Goal: Task Accomplishment & Management: Use online tool/utility

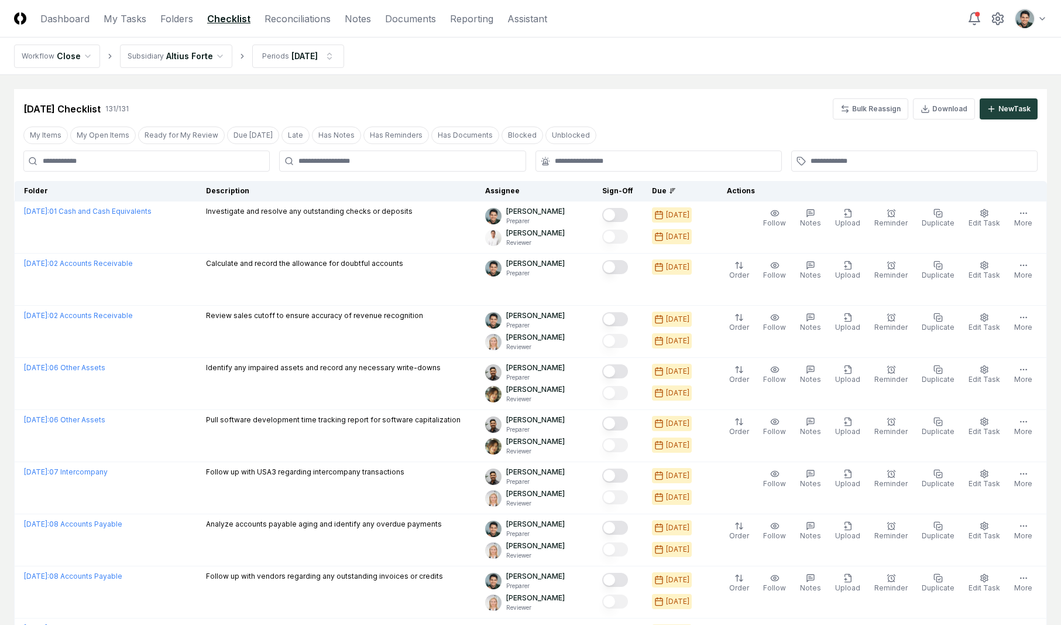
click at [656, 56] on nav "Workflow Close Subsidiary Altius Forte Periods [DATE]" at bounding box center [530, 55] width 1061 height 37
click at [298, 23] on link "Reconciliations" at bounding box center [298, 19] width 66 height 14
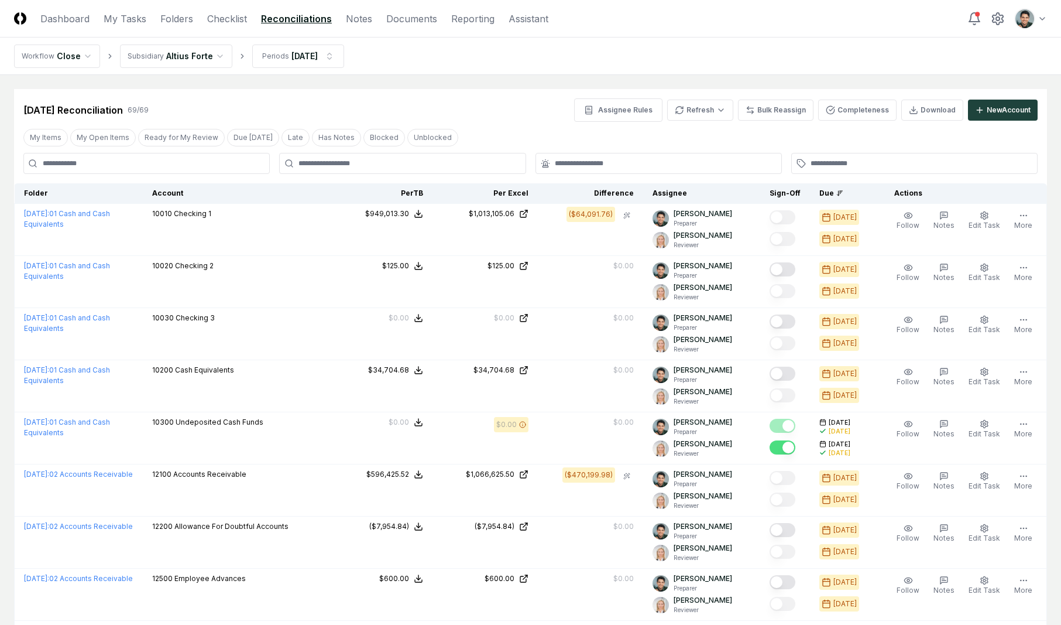
click at [187, 24] on link "Folders" at bounding box center [176, 19] width 33 height 14
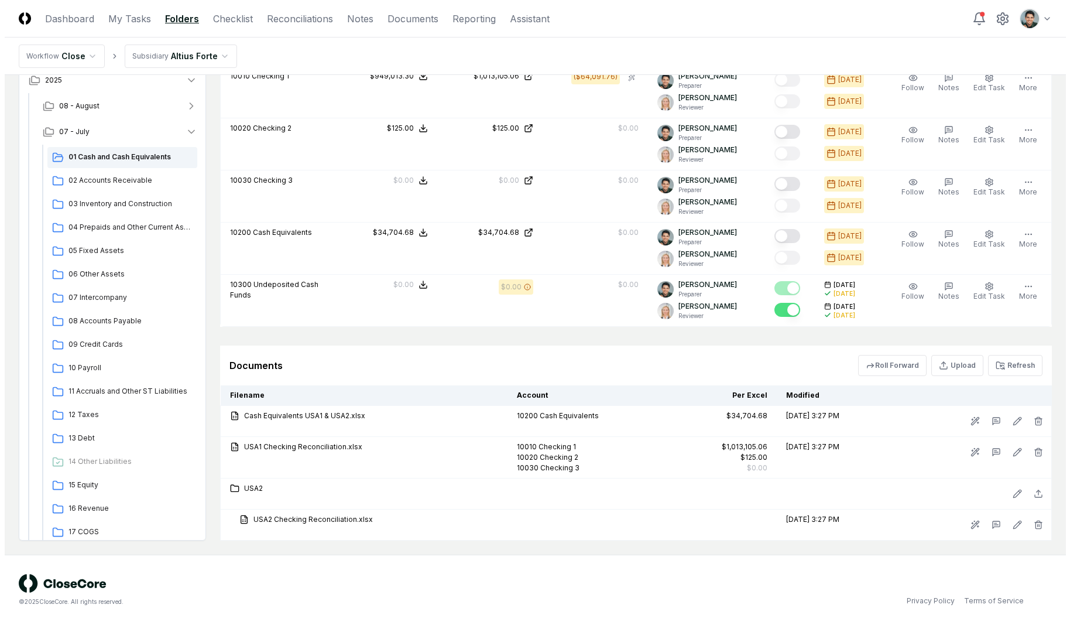
scroll to position [947, 0]
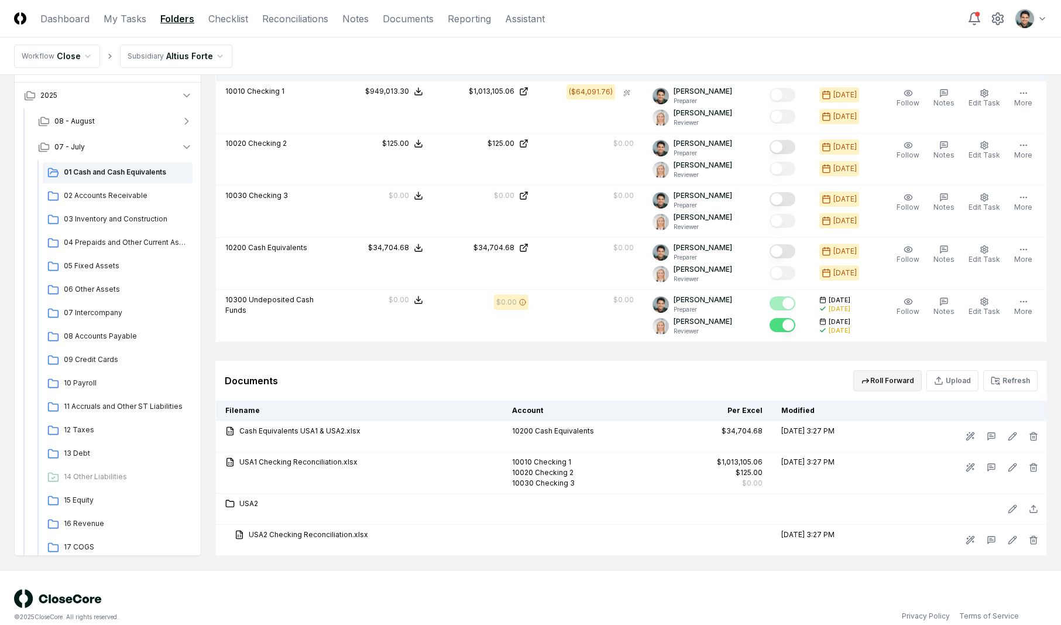
click at [877, 385] on button "Roll Forward" at bounding box center [887, 380] width 68 height 21
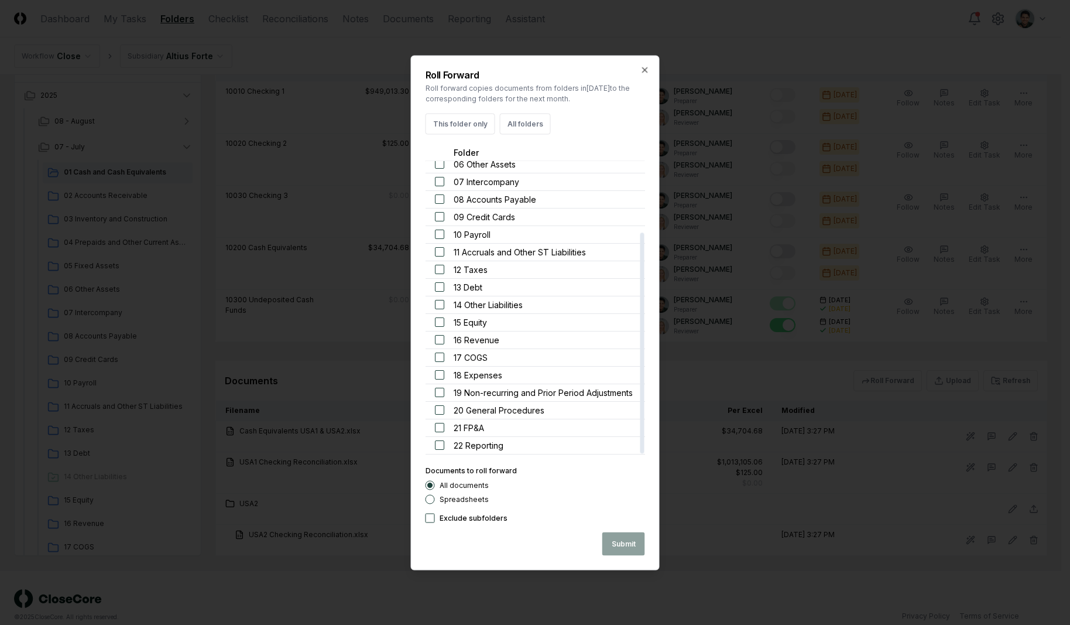
scroll to position [0, 0]
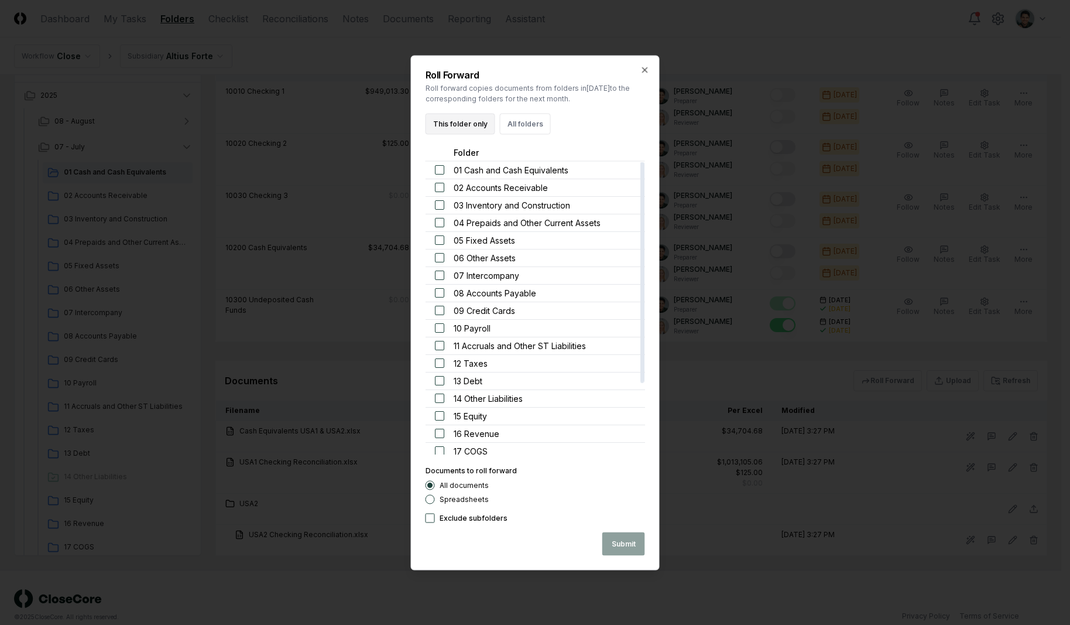
click at [472, 129] on button "This folder only" at bounding box center [461, 123] width 70 height 21
drag, startPoint x: 610, startPoint y: 537, endPoint x: 499, endPoint y: 537, distance: 111.2
click at [610, 537] on button "Submit" at bounding box center [623, 542] width 43 height 23
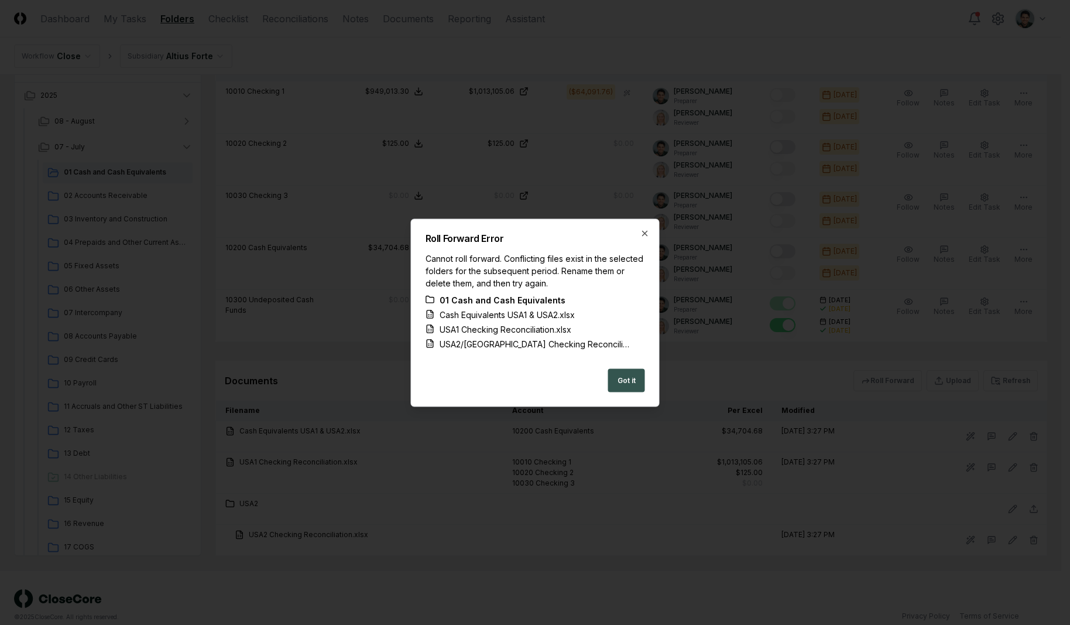
click at [616, 373] on button "Got it" at bounding box center [626, 379] width 37 height 23
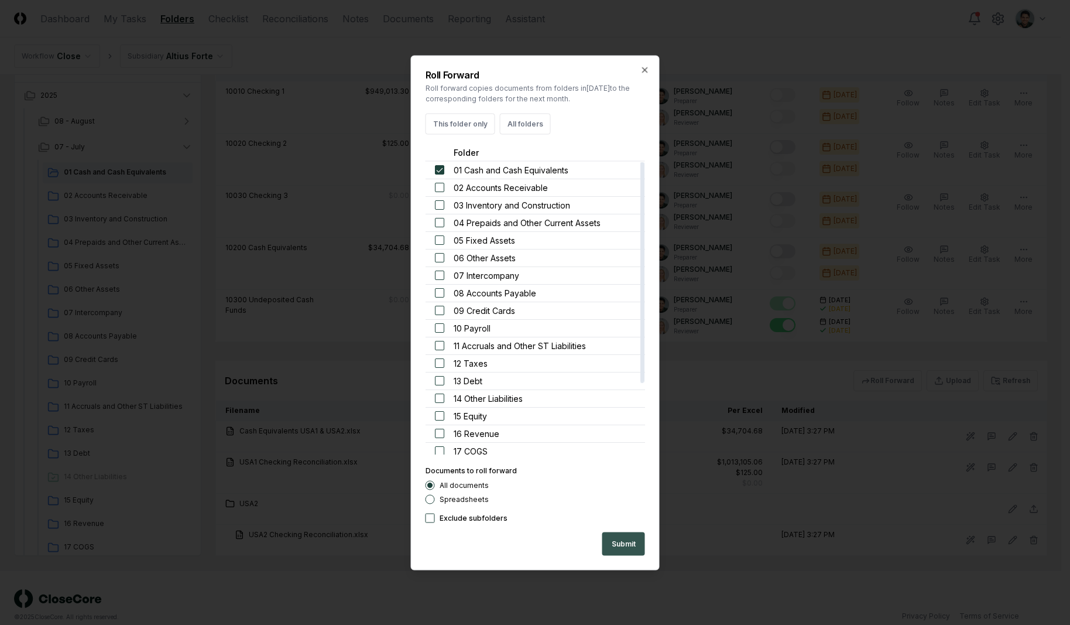
click at [613, 537] on button "Submit" at bounding box center [623, 542] width 43 height 23
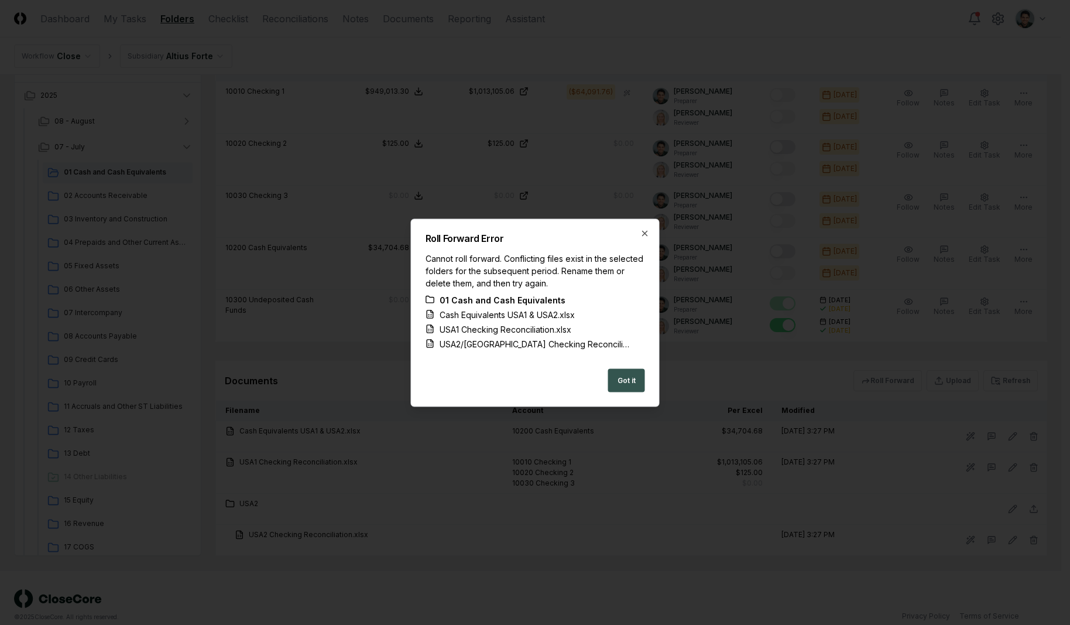
click at [627, 379] on button "Got it" at bounding box center [626, 379] width 37 height 23
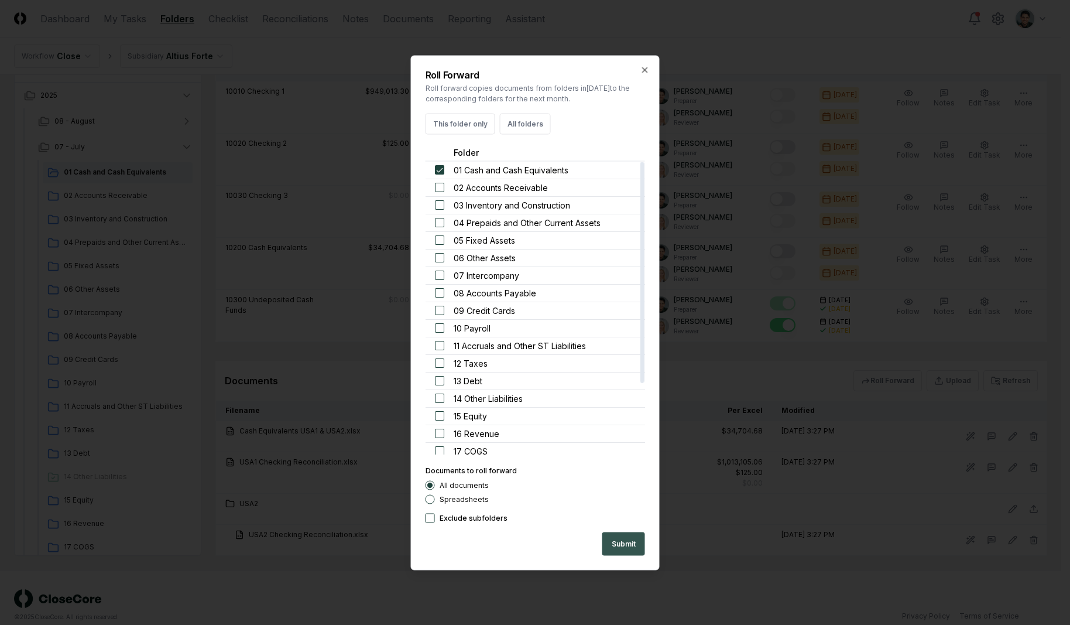
click at [630, 541] on button "Submit" at bounding box center [623, 542] width 43 height 23
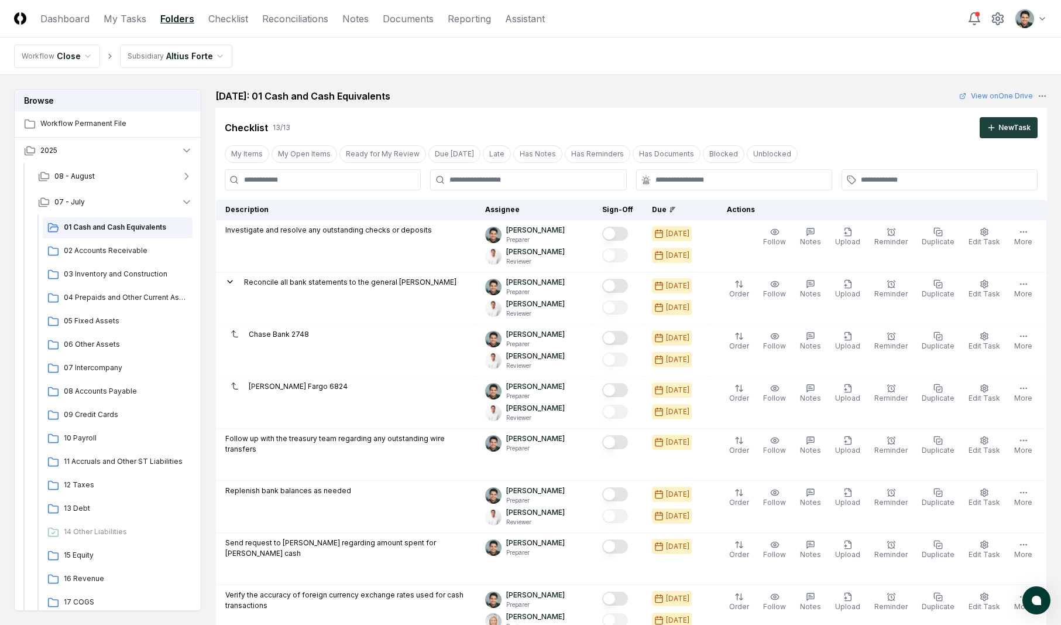
scroll to position [962, 0]
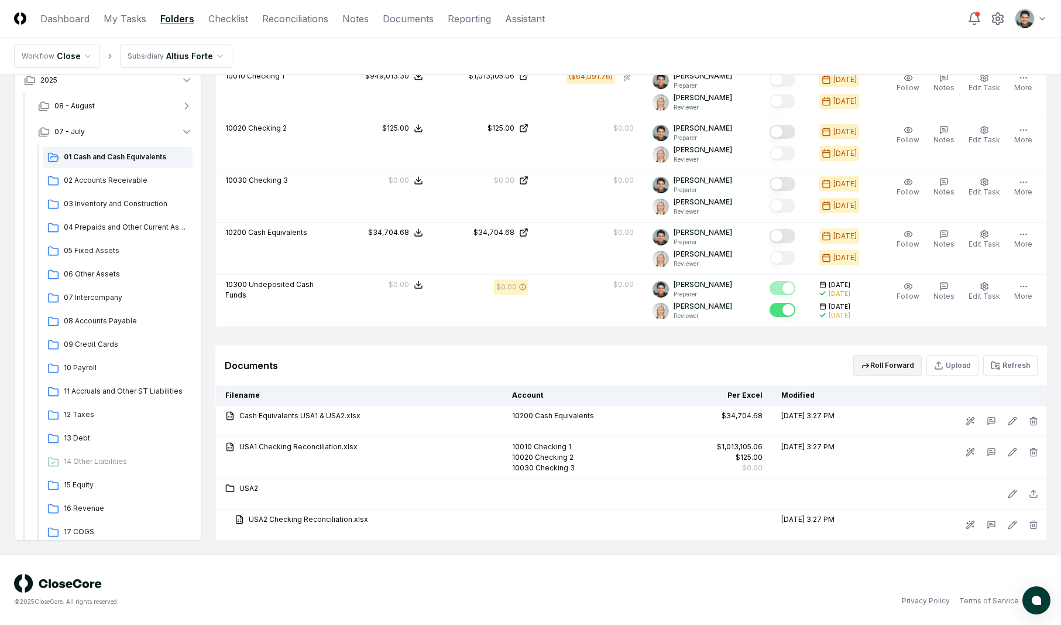
click at [861, 371] on button "Roll Forward" at bounding box center [887, 365] width 68 height 21
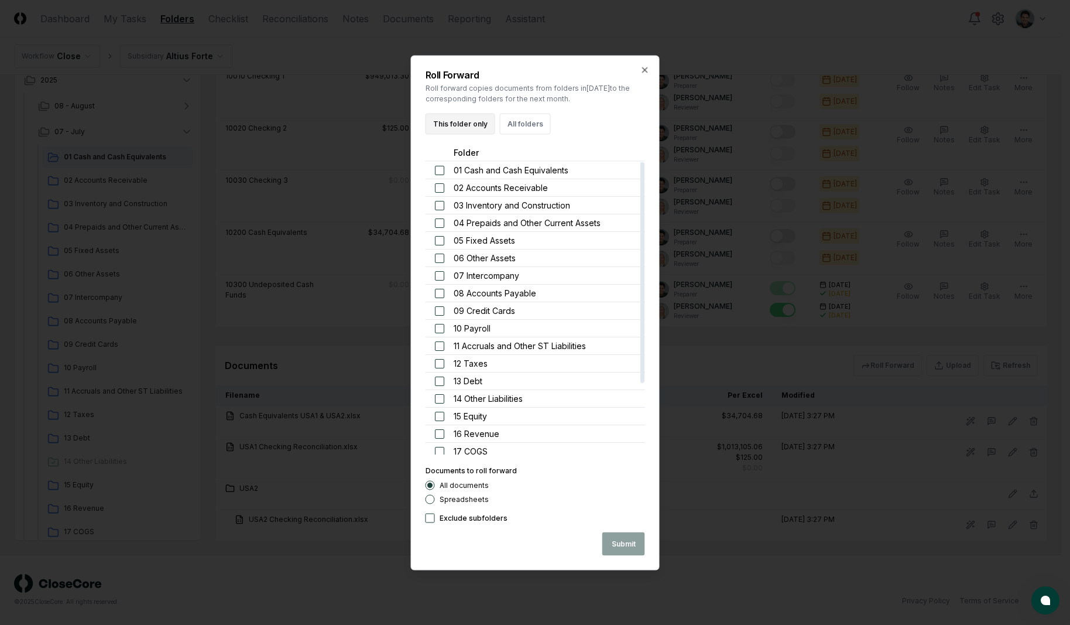
click at [469, 125] on button "This folder only" at bounding box center [461, 123] width 70 height 21
click at [621, 556] on div "Roll Forward Roll forward copies documents from folders in [DATE] to the corres…" at bounding box center [535, 312] width 249 height 515
click at [624, 547] on button "Submit" at bounding box center [623, 542] width 43 height 23
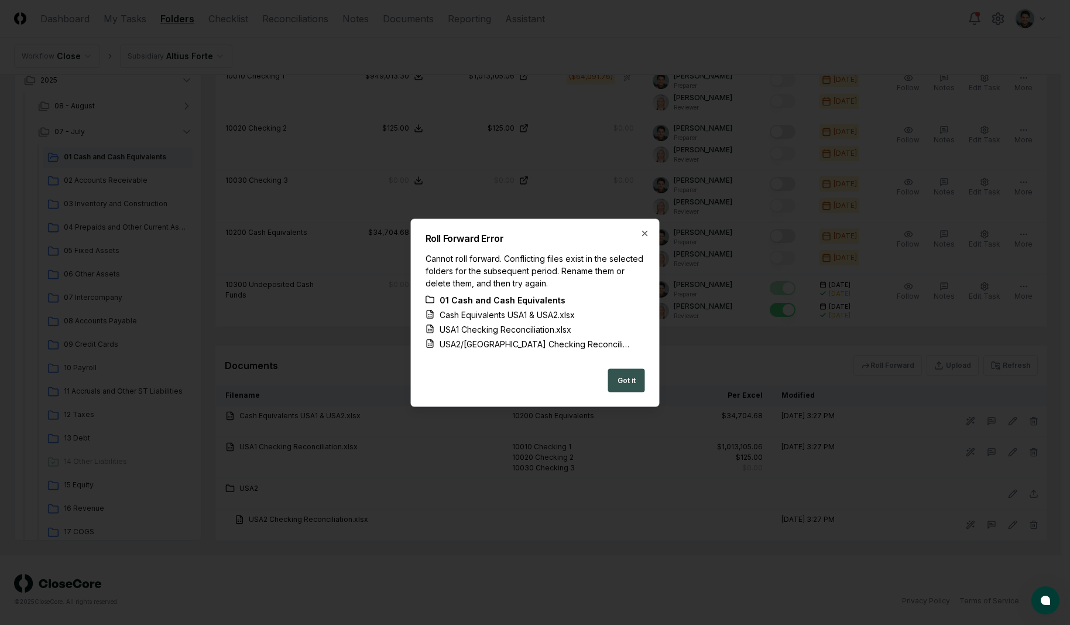
click at [630, 380] on button "Got it" at bounding box center [626, 379] width 37 height 23
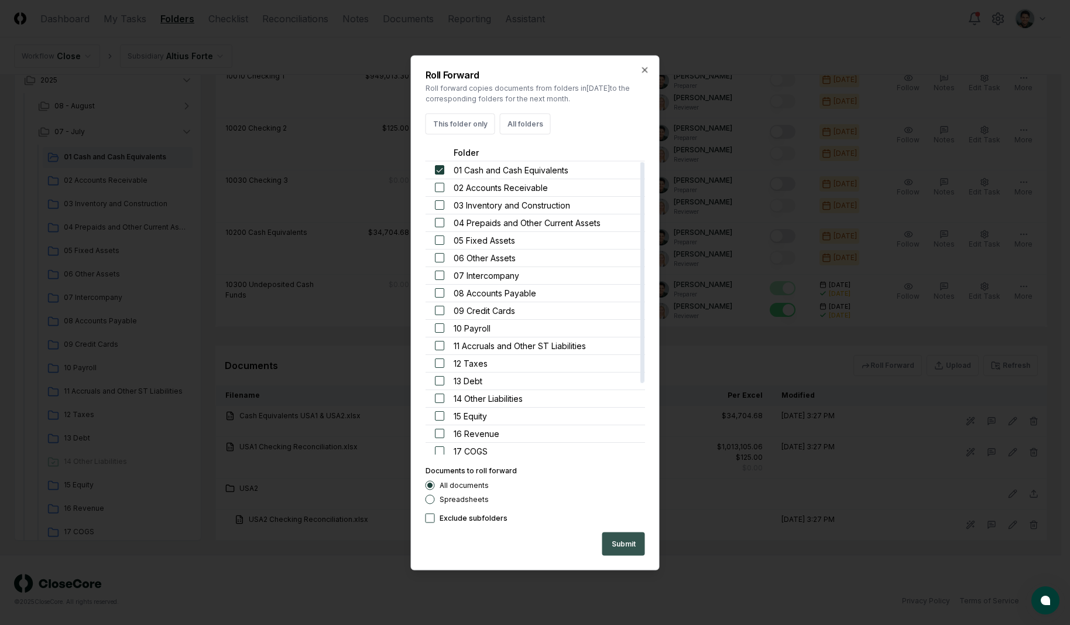
click at [616, 550] on button "Submit" at bounding box center [623, 542] width 43 height 23
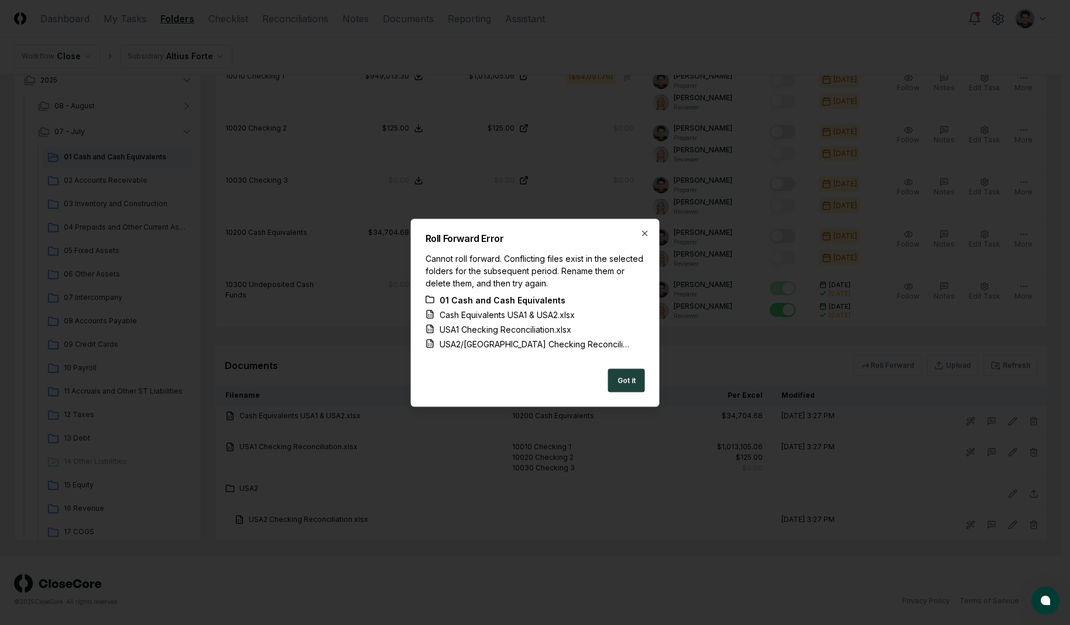
click at [645, 244] on div "Roll Forward Error Cannot roll forward. Conflicting files exist in the selected…" at bounding box center [535, 312] width 249 height 188
click at [646, 240] on div "Roll Forward Error Cannot roll forward. Conflicting files exist in the selected…" at bounding box center [535, 312] width 249 height 188
click at [646, 236] on icon "button" at bounding box center [644, 232] width 9 height 9
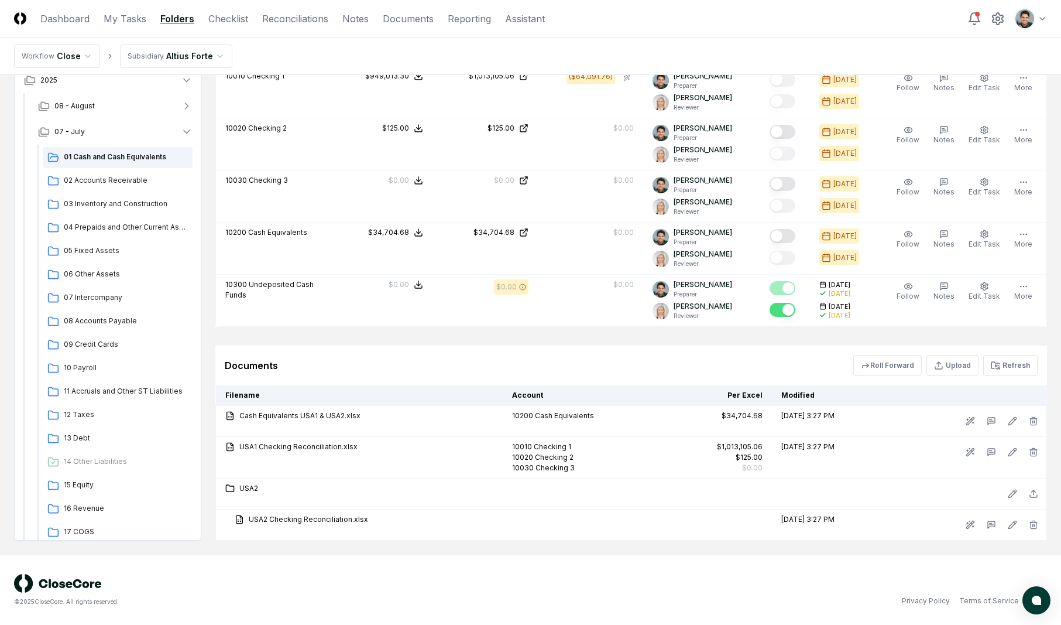
click at [558, 347] on div "Documents Roll Forward Upload Refresh" at bounding box center [631, 365] width 832 height 40
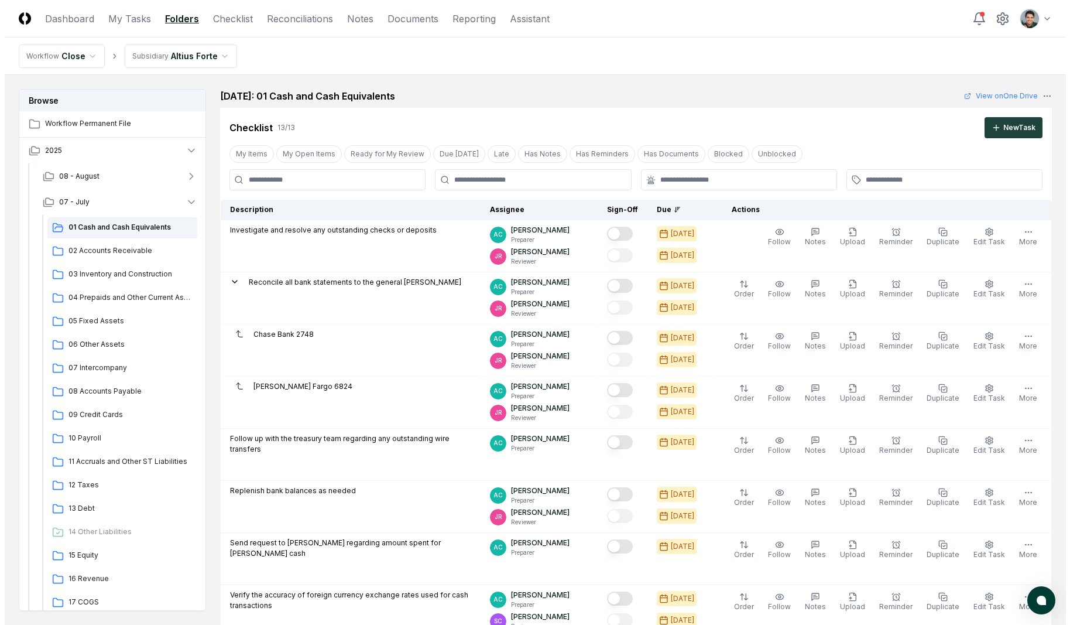
scroll to position [962, 0]
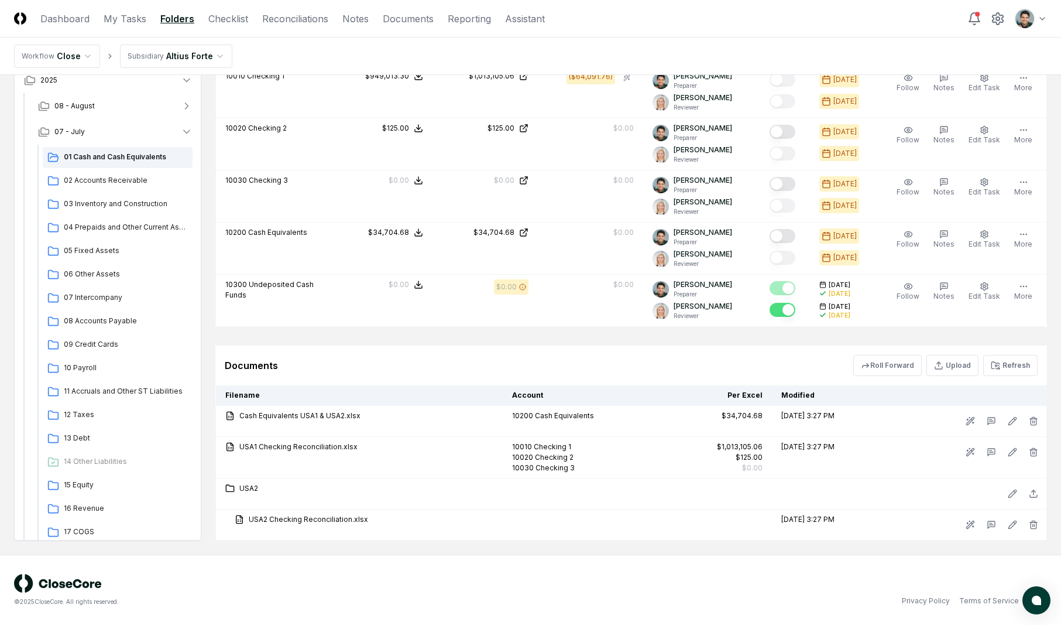
click at [631, 359] on div "Documents Roll Forward Upload Refresh" at bounding box center [631, 365] width 813 height 21
click at [877, 363] on button "Roll Forward" at bounding box center [887, 365] width 68 height 21
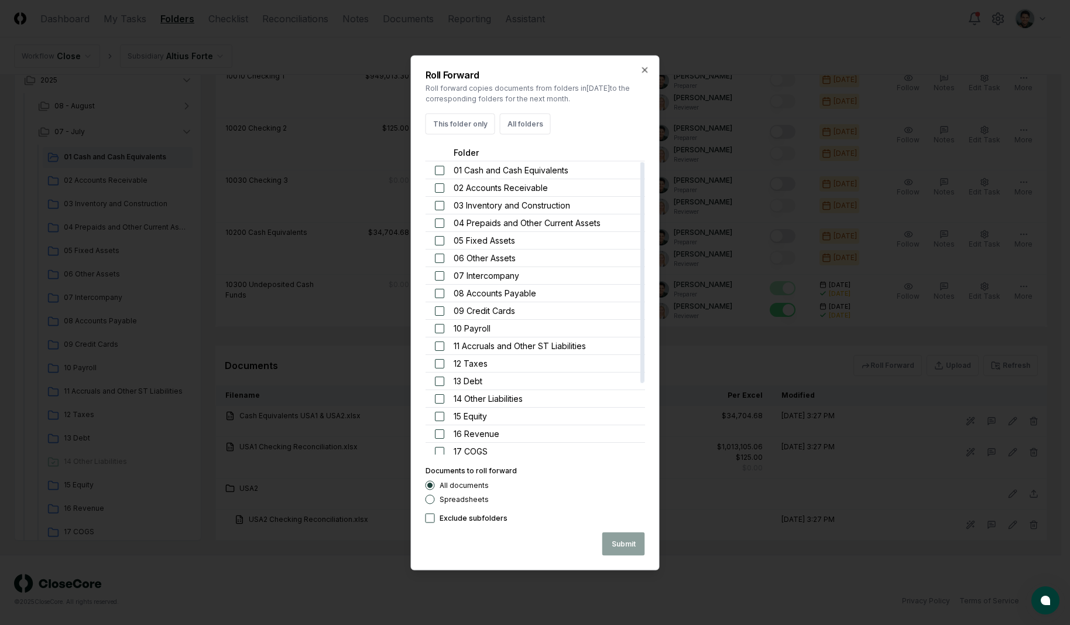
drag, startPoint x: 462, startPoint y: 122, endPoint x: 485, endPoint y: 167, distance: 50.3
click at [463, 122] on button "This folder only" at bounding box center [461, 123] width 70 height 21
click at [620, 534] on button "Submit" at bounding box center [623, 542] width 43 height 23
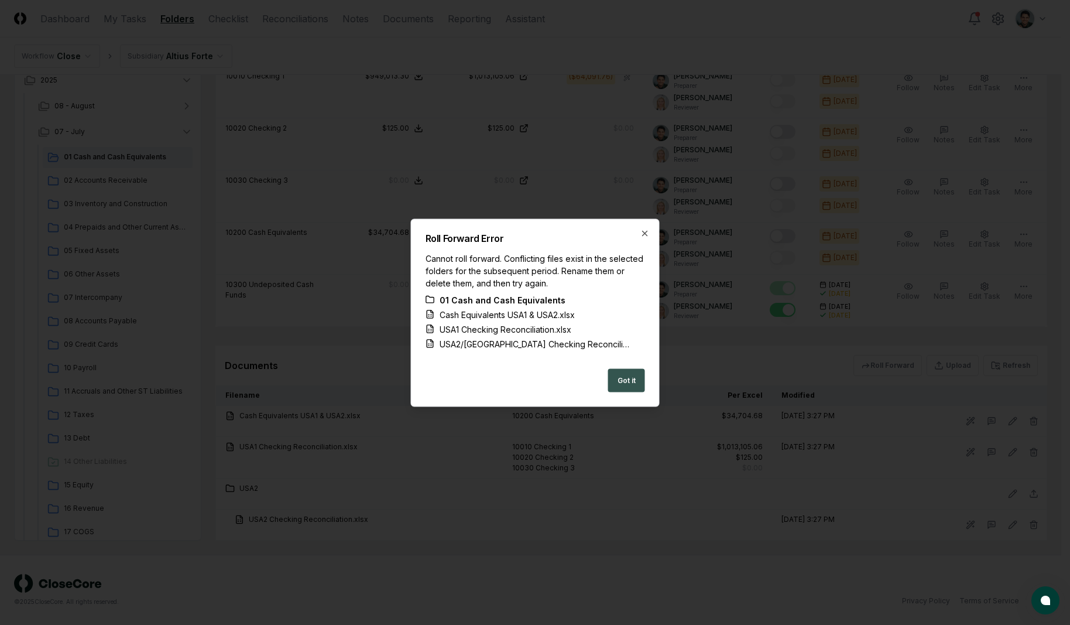
click at [611, 378] on button "Got it" at bounding box center [626, 379] width 37 height 23
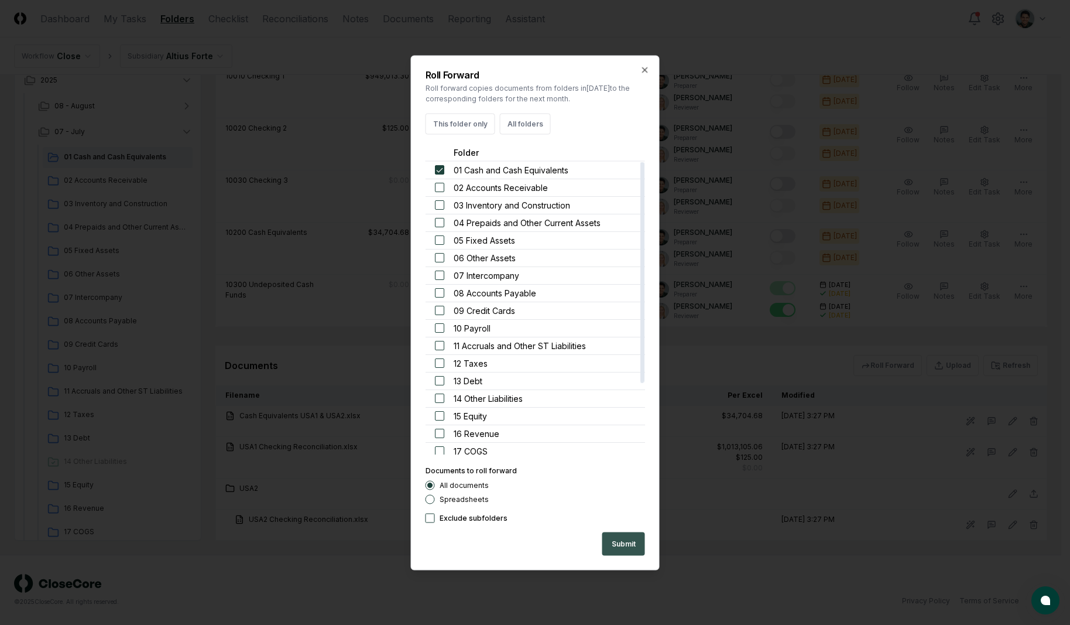
click at [618, 543] on button "Submit" at bounding box center [623, 542] width 43 height 23
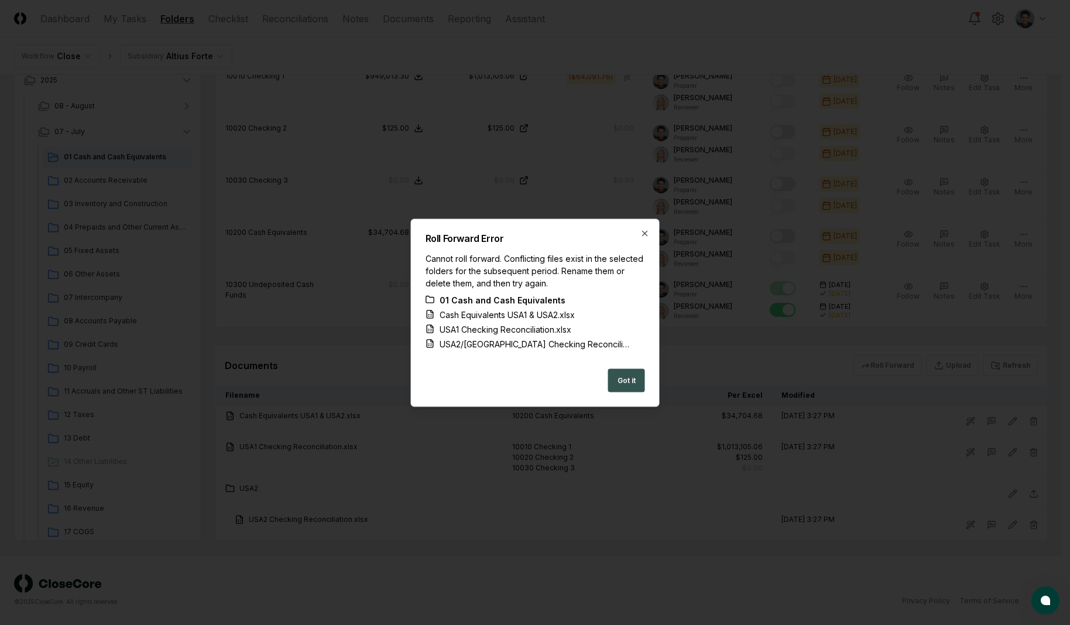
click at [612, 375] on button "Got it" at bounding box center [626, 379] width 37 height 23
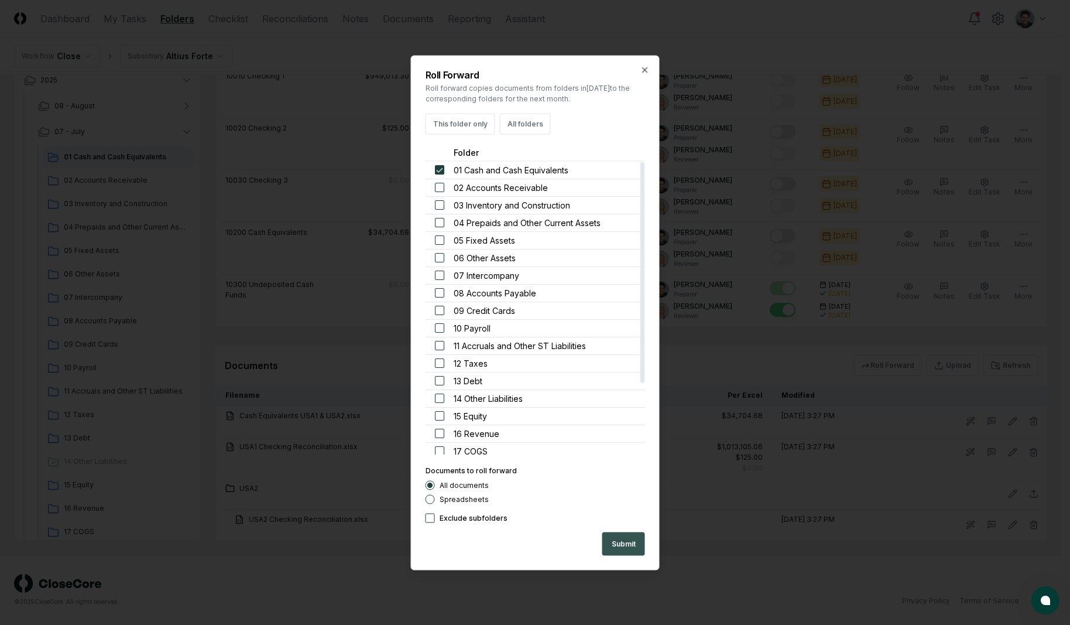
click at [631, 544] on button "Submit" at bounding box center [623, 542] width 43 height 23
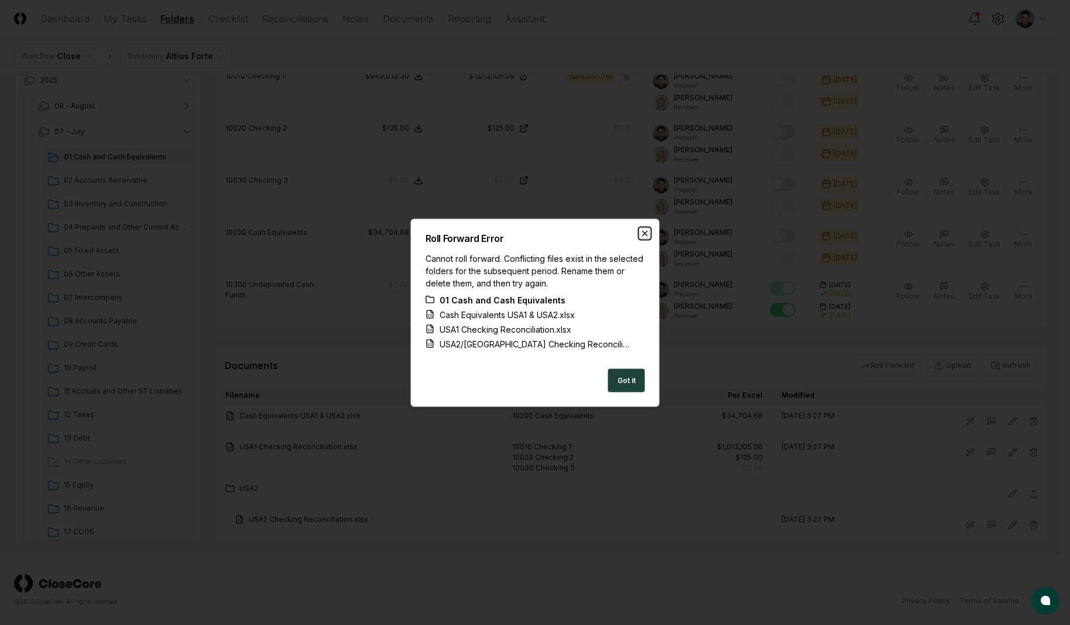
click at [640, 232] on icon "button" at bounding box center [644, 232] width 9 height 9
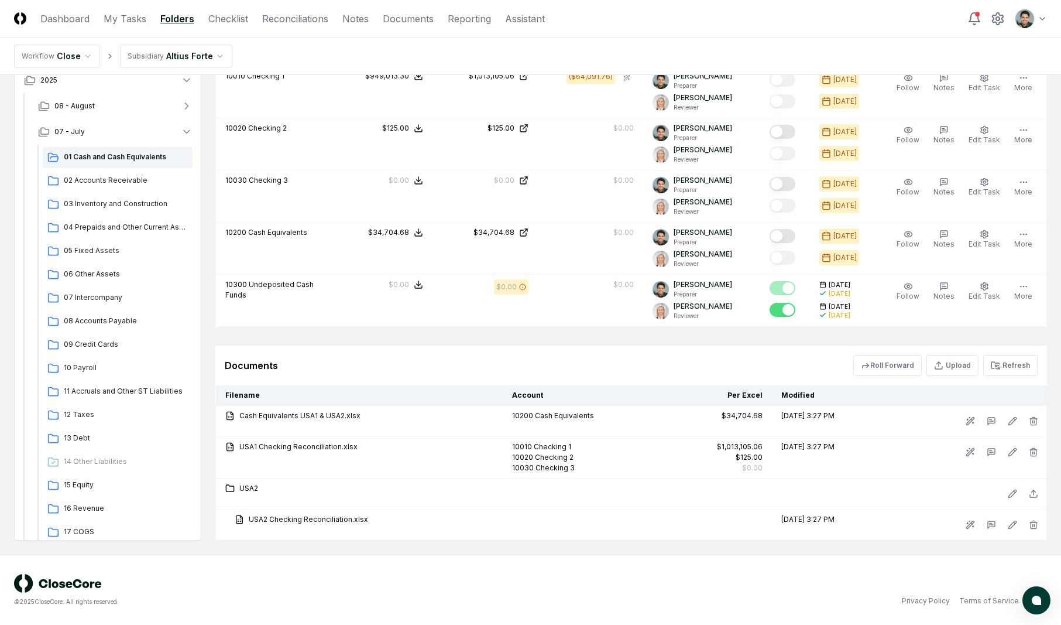
click at [303, 357] on div "Documents Roll Forward Upload Refresh" at bounding box center [631, 365] width 813 height 21
click at [841, 349] on div "Documents Roll Forward Upload Refresh" at bounding box center [631, 365] width 832 height 40
click at [874, 363] on button "Roll Forward" at bounding box center [887, 365] width 68 height 21
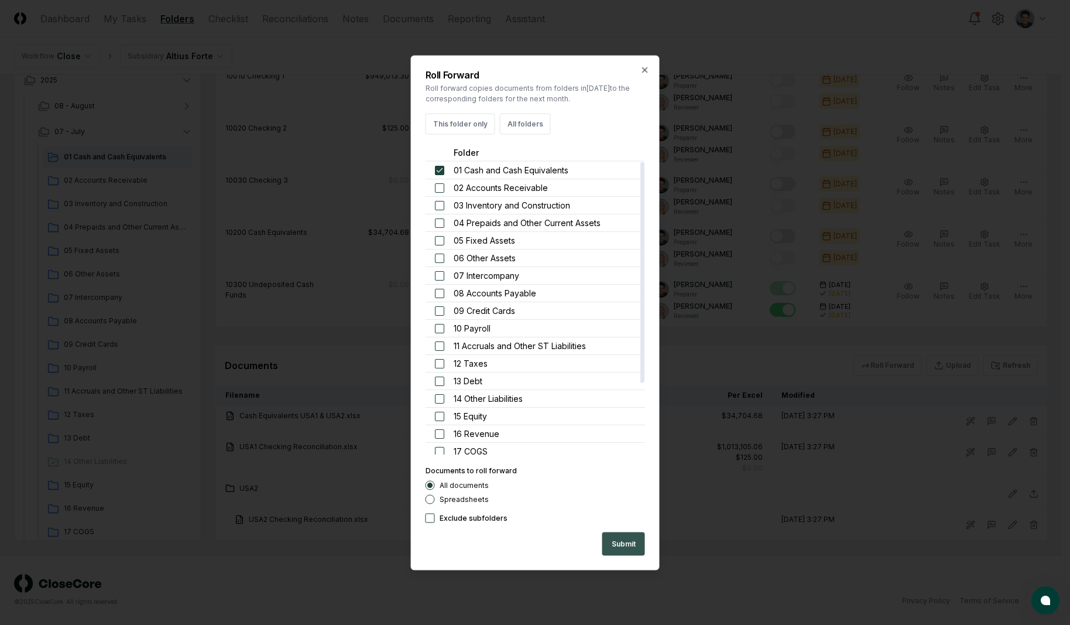
click at [623, 546] on button "Submit" at bounding box center [623, 542] width 43 height 23
